Goal: Information Seeking & Learning: Find specific fact

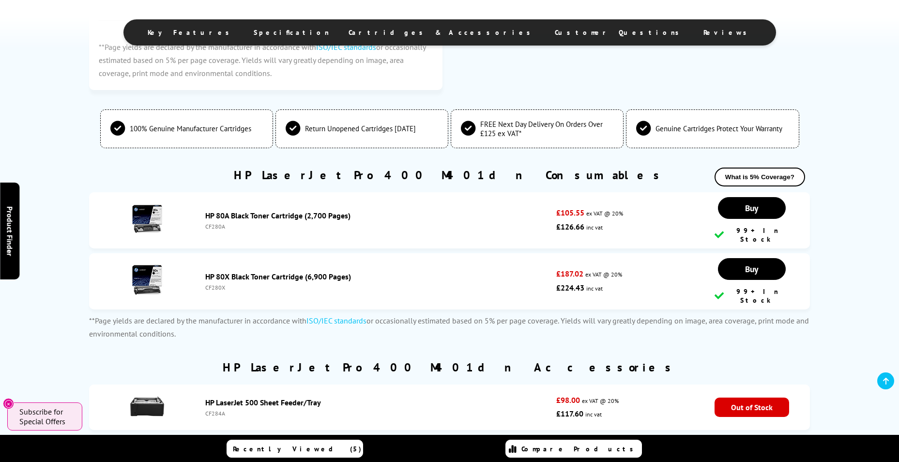
click at [218, 284] on div "CF280X" at bounding box center [378, 287] width 346 height 7
drag, startPoint x: 218, startPoint y: 274, endPoint x: 211, endPoint y: 219, distance: 55.6
click at [211, 223] on div "CF280A" at bounding box center [378, 226] width 346 height 7
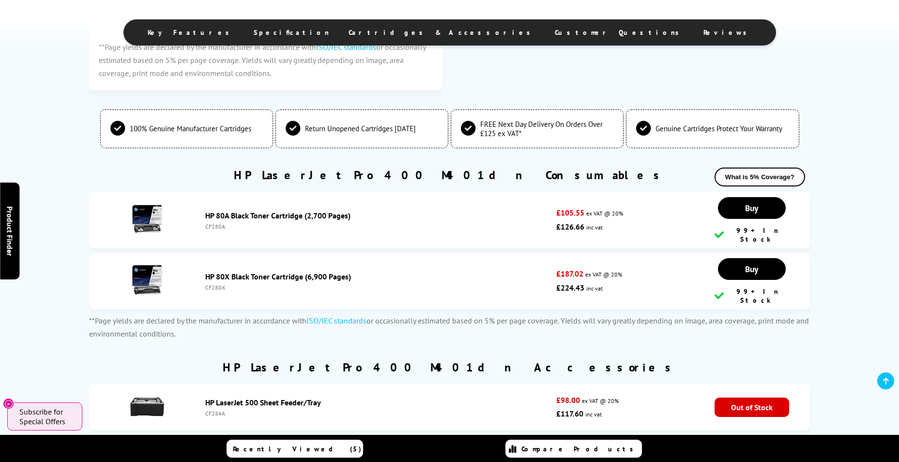
copy div "CF280A"
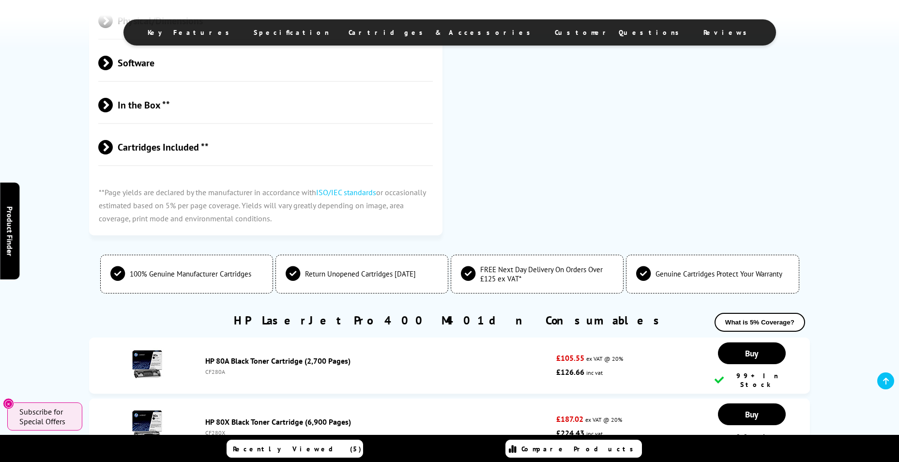
click at [879, 377] on link at bounding box center [885, 380] width 17 height 17
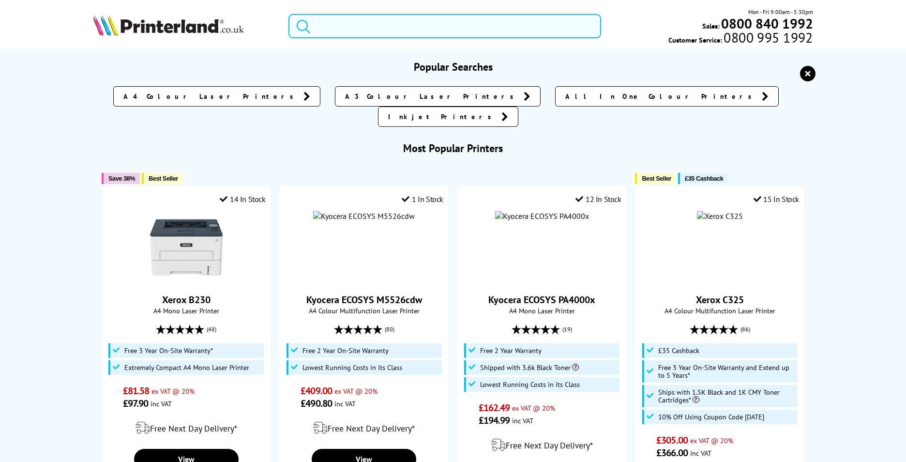
drag, startPoint x: 356, startPoint y: 26, endPoint x: 329, endPoint y: 30, distance: 27.9
click at [356, 26] on input "search" at bounding box center [444, 26] width 313 height 24
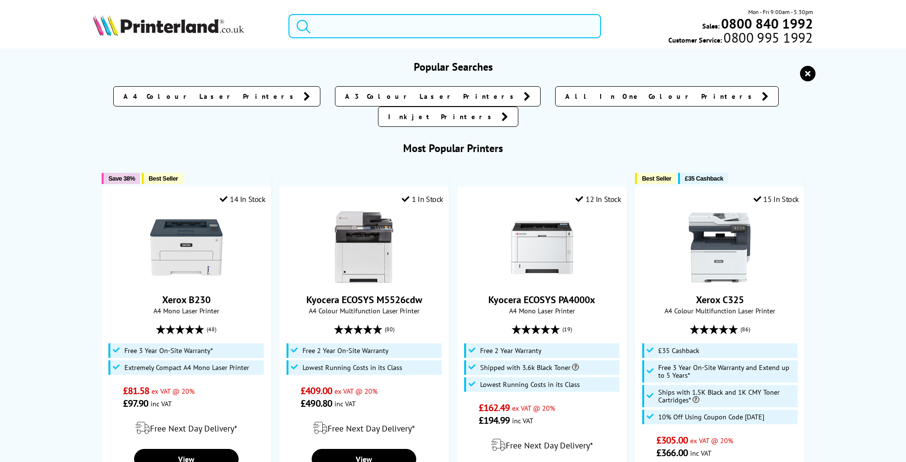
paste input "Brother MFC 9880"
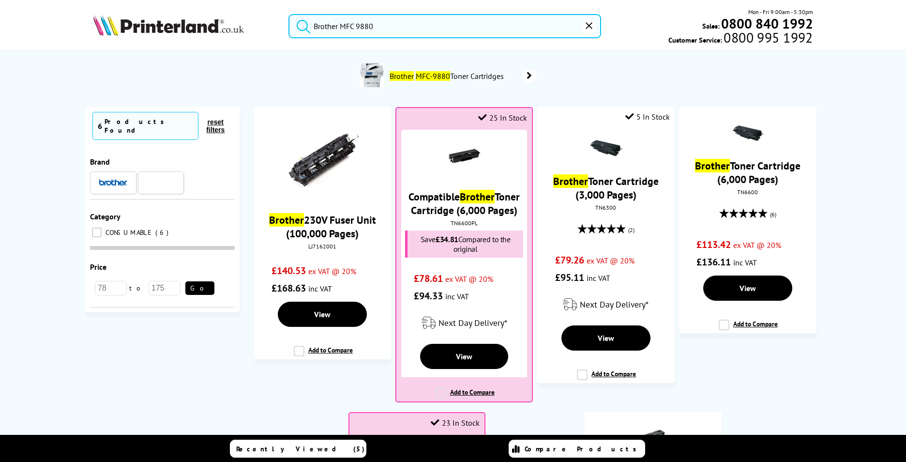
type input "Brother MFC 9880"
click at [289, 14] on button "submit" at bounding box center [301, 24] width 24 height 21
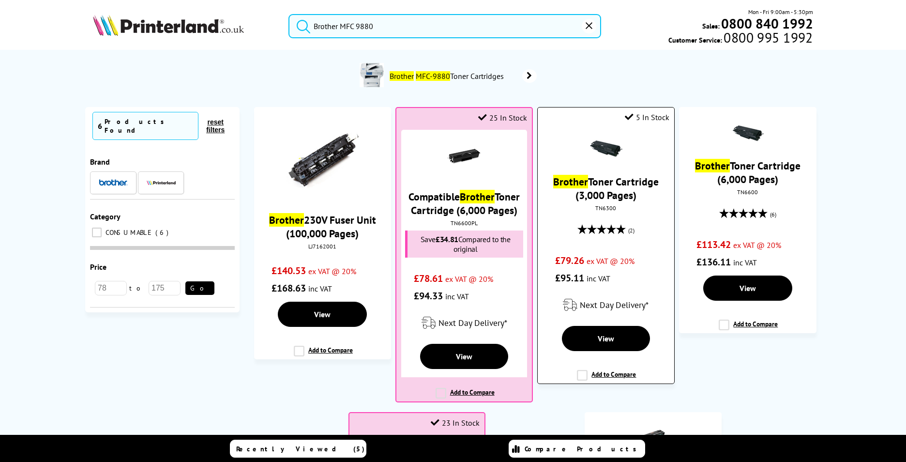
click at [608, 209] on div "TN6300" at bounding box center [605, 207] width 121 height 7
copy div "TN6300"
